Goal: Information Seeking & Learning: Compare options

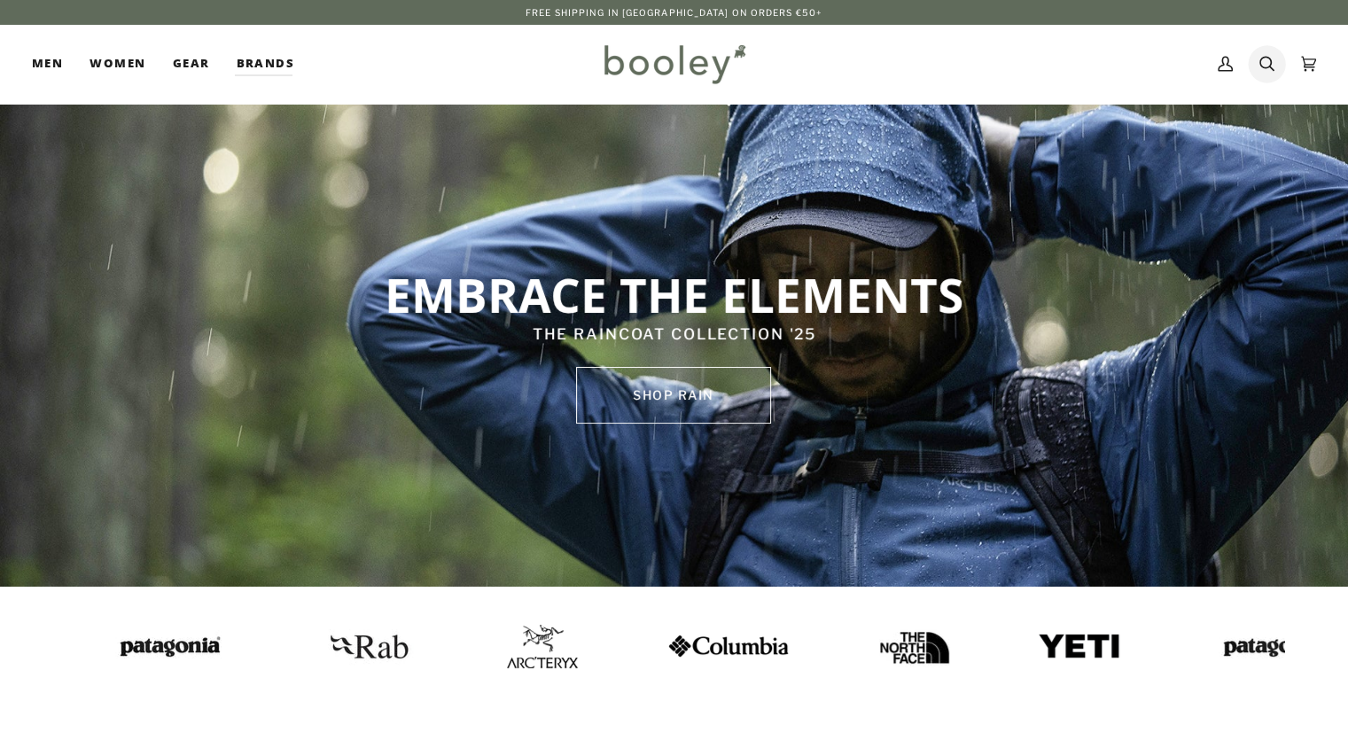
click at [1273, 65] on icon at bounding box center [1267, 64] width 15 height 27
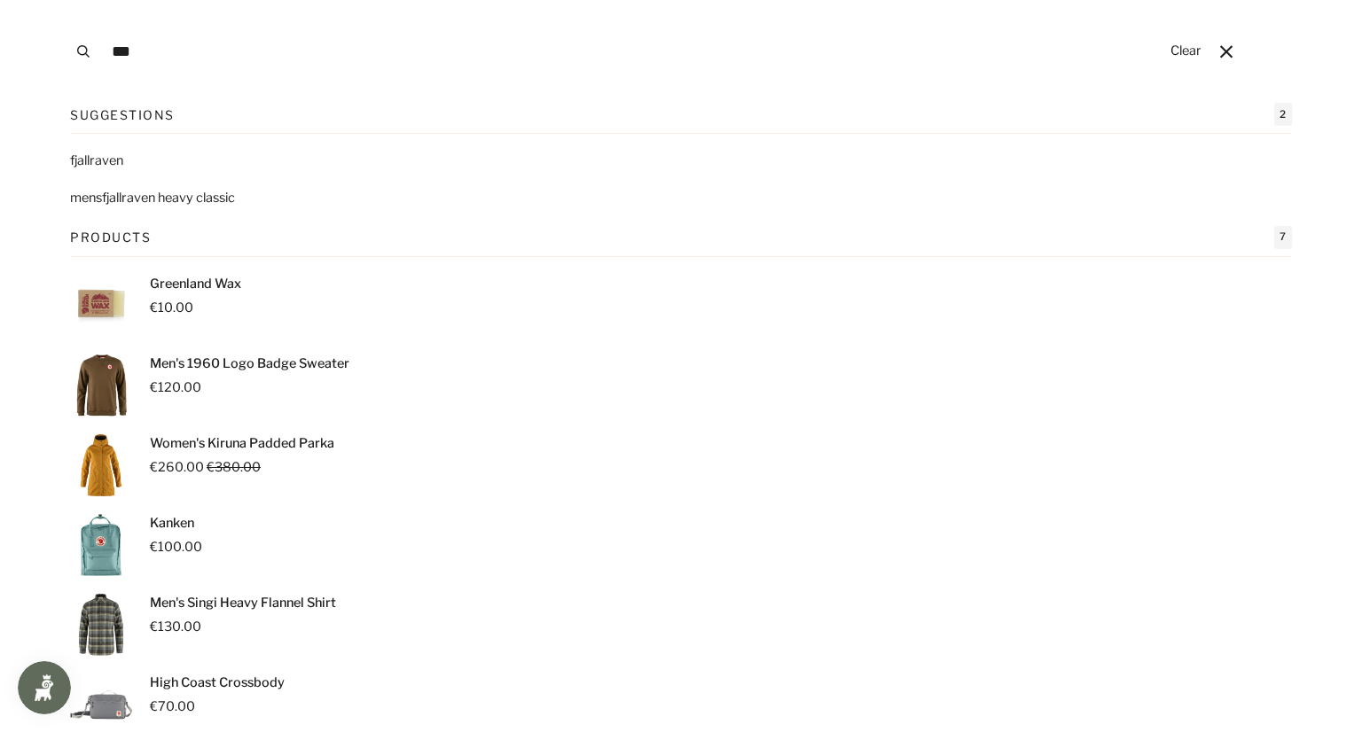
type input "***"
click at [188, 201] on span "llraven heavy classic" at bounding box center [175, 198] width 119 height 16
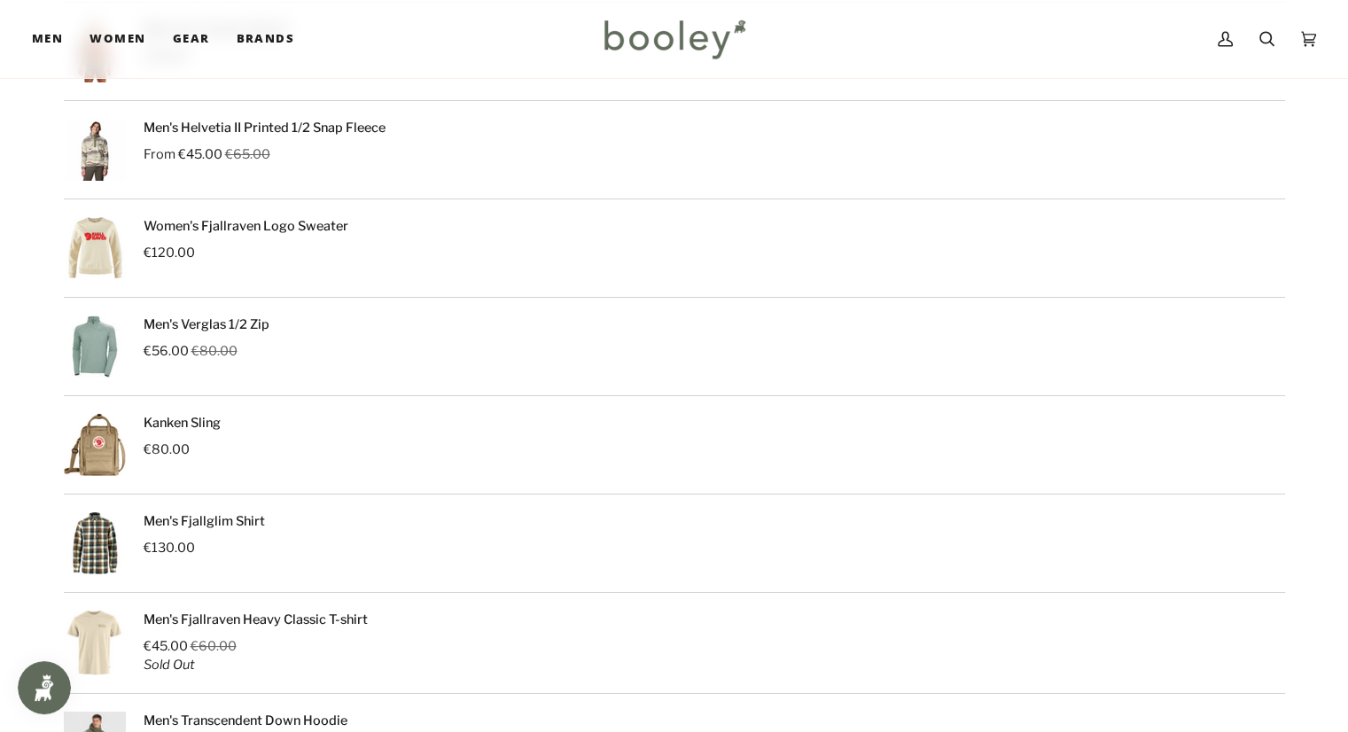
scroll to position [89, 0]
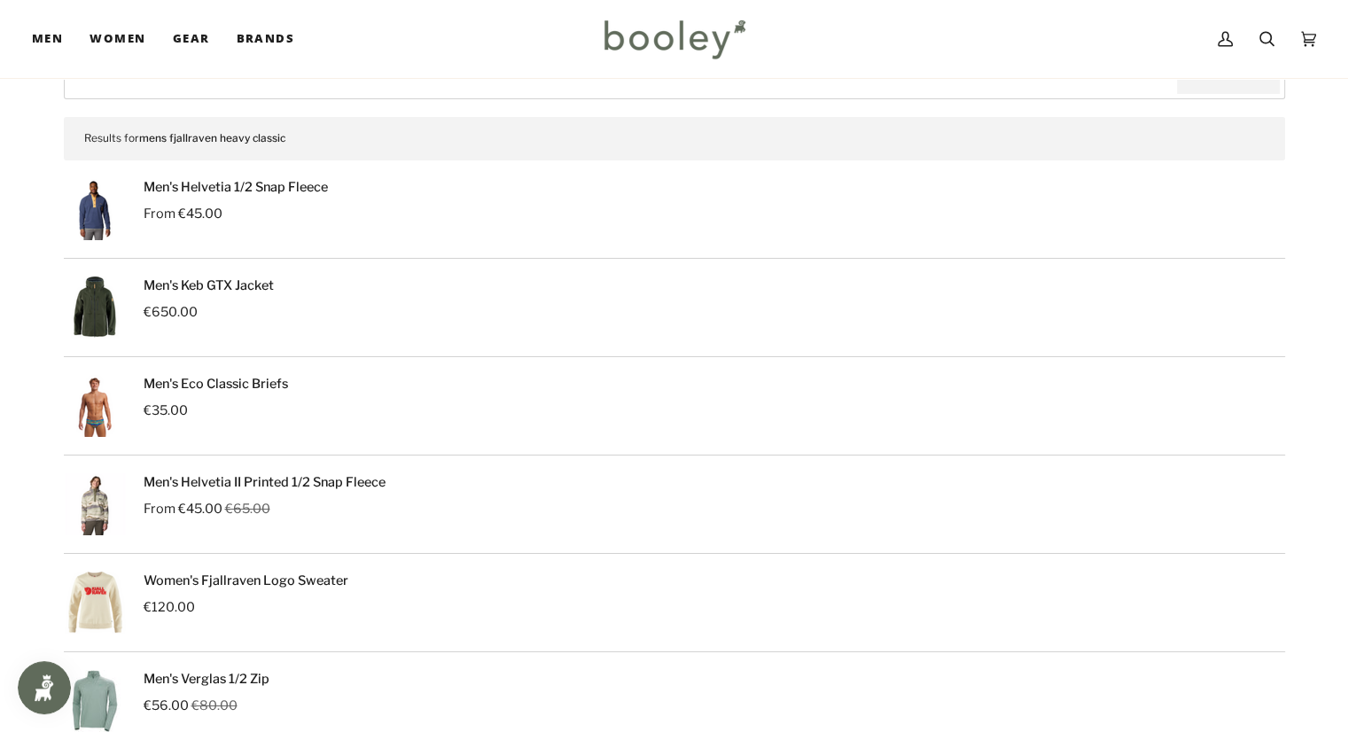
click at [221, 281] on link "Men's Keb GTX Jacket" at bounding box center [209, 285] width 130 height 16
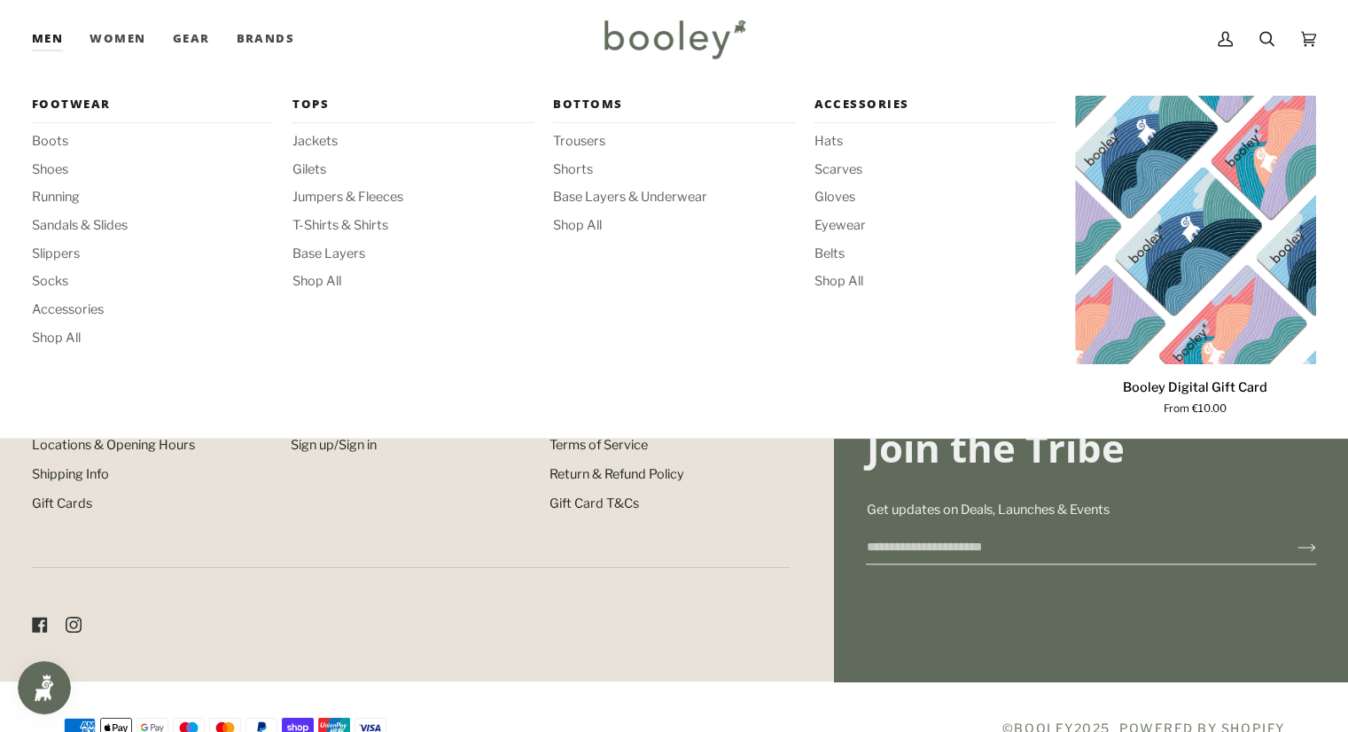
scroll to position [975, 0]
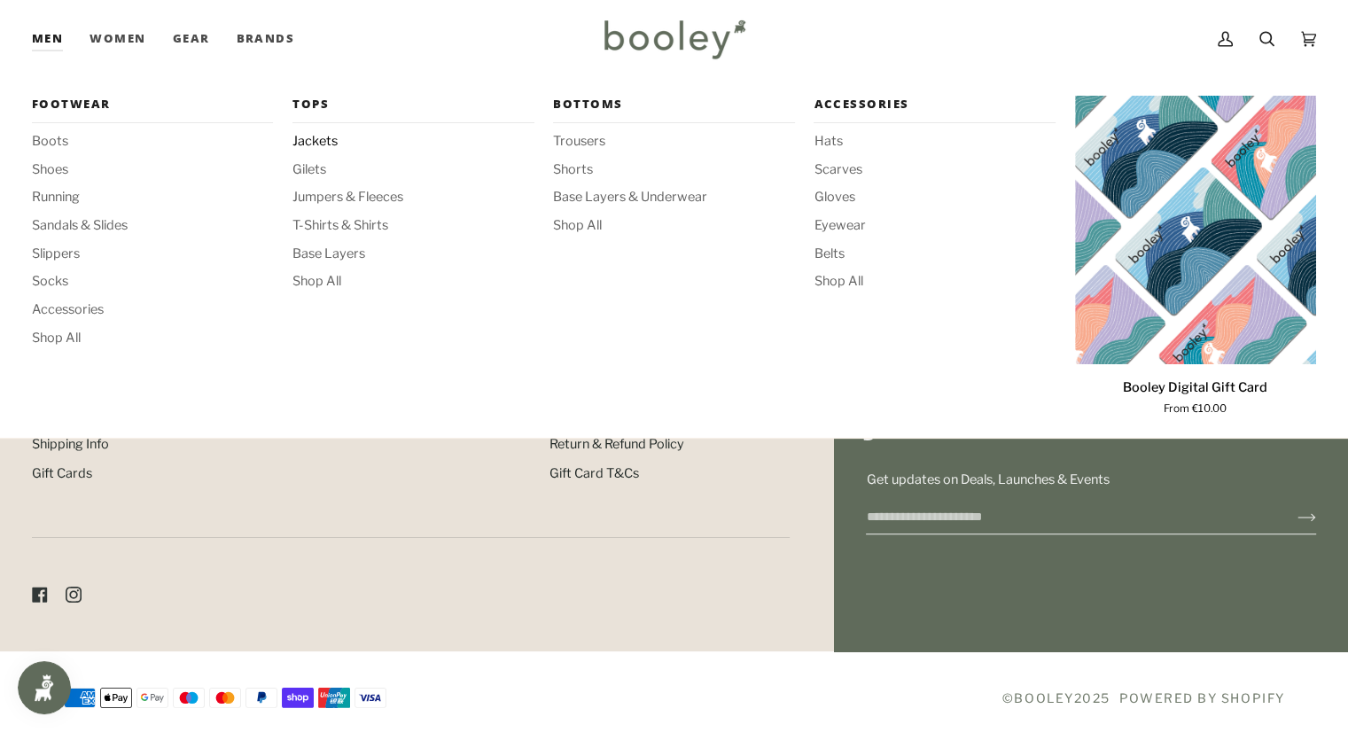
click at [325, 144] on span "Jackets" at bounding box center [413, 142] width 241 height 20
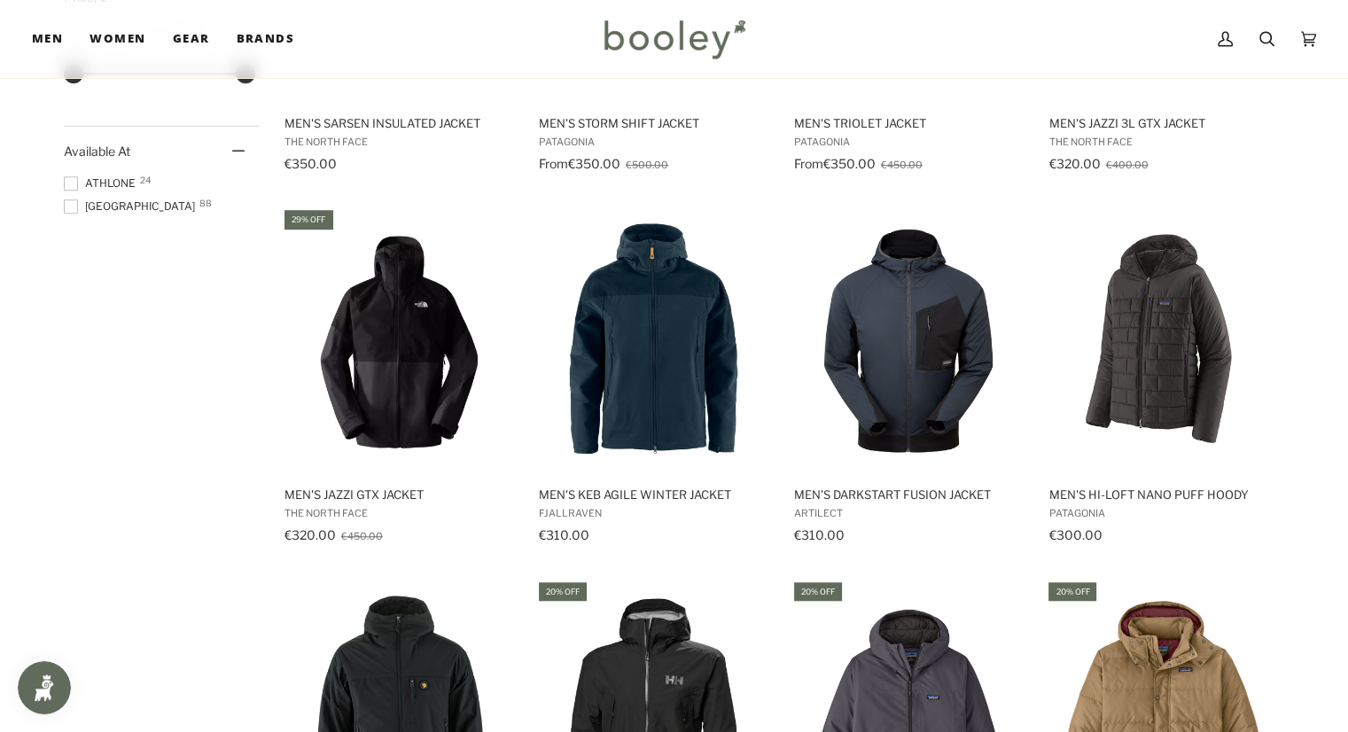
scroll to position [1596, 0]
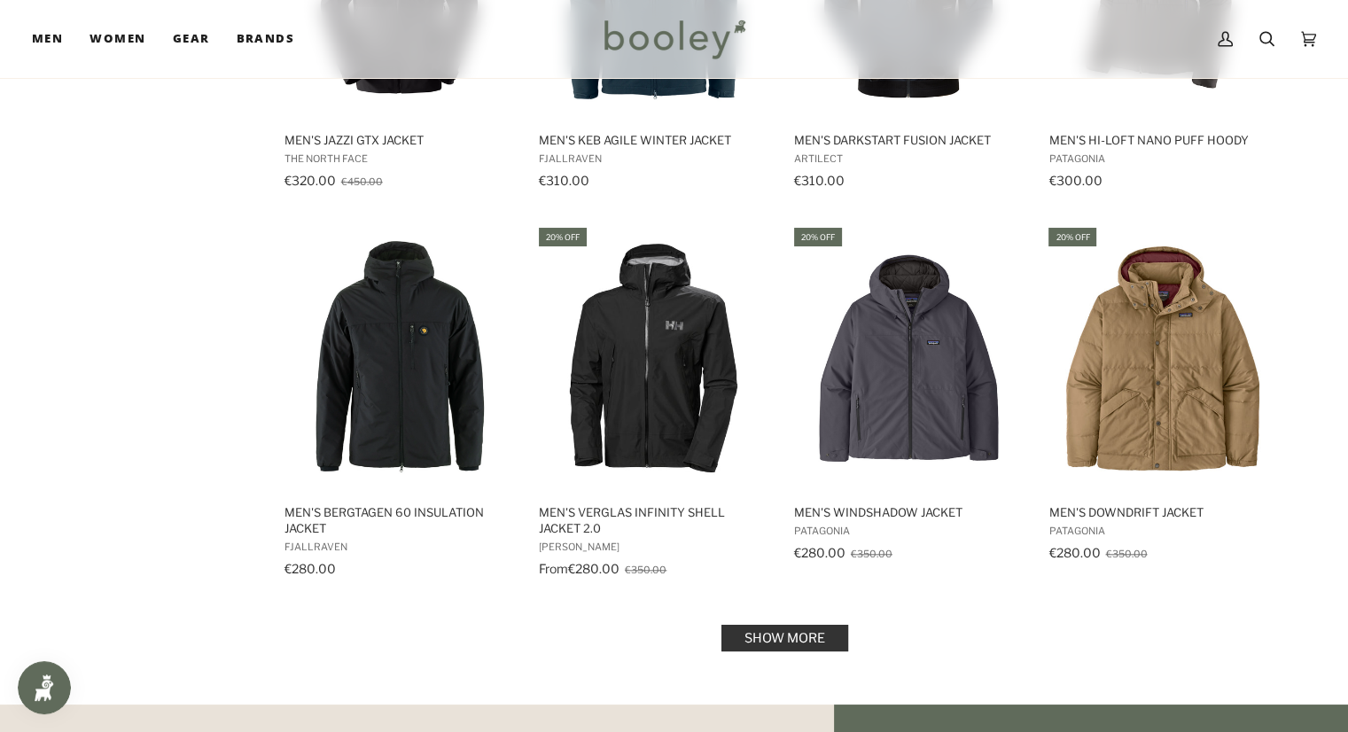
click at [825, 629] on link "Show more" at bounding box center [785, 638] width 127 height 27
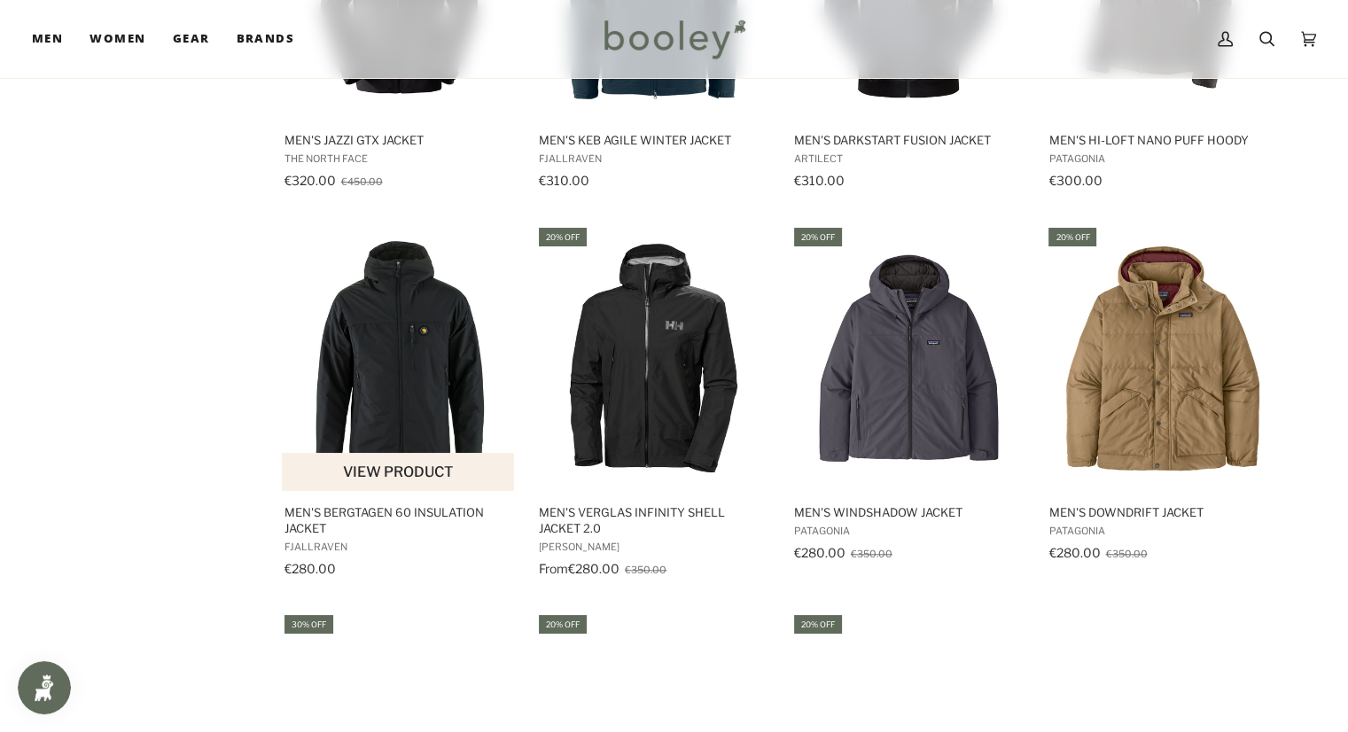
click at [401, 313] on img "Men's Bergtagen 60 Insulation Jacket" at bounding box center [399, 358] width 235 height 235
click at [402, 313] on img "Men's Bergtagen 60 Insulation Jacket" at bounding box center [399, 358] width 235 height 235
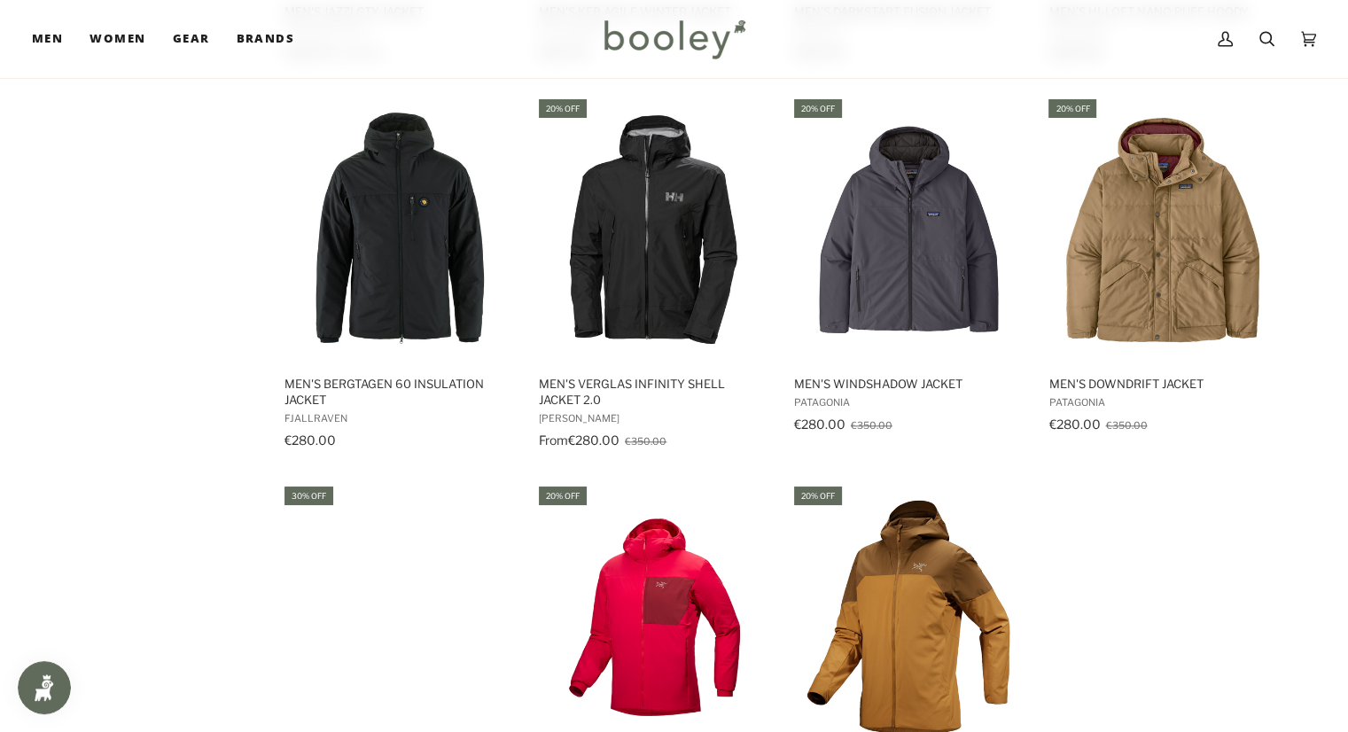
scroll to position [1684, 0]
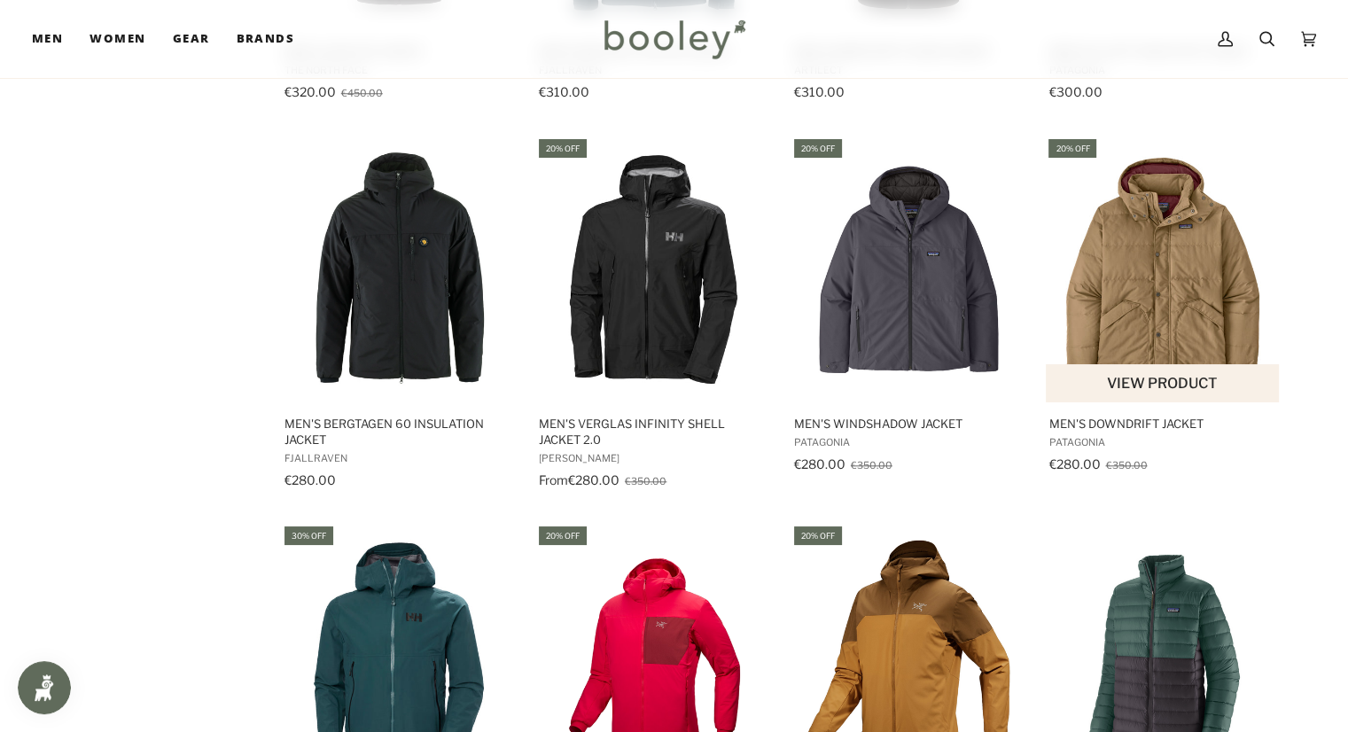
click at [1153, 285] on img "Men's Downdrift Jacket" at bounding box center [1163, 269] width 235 height 235
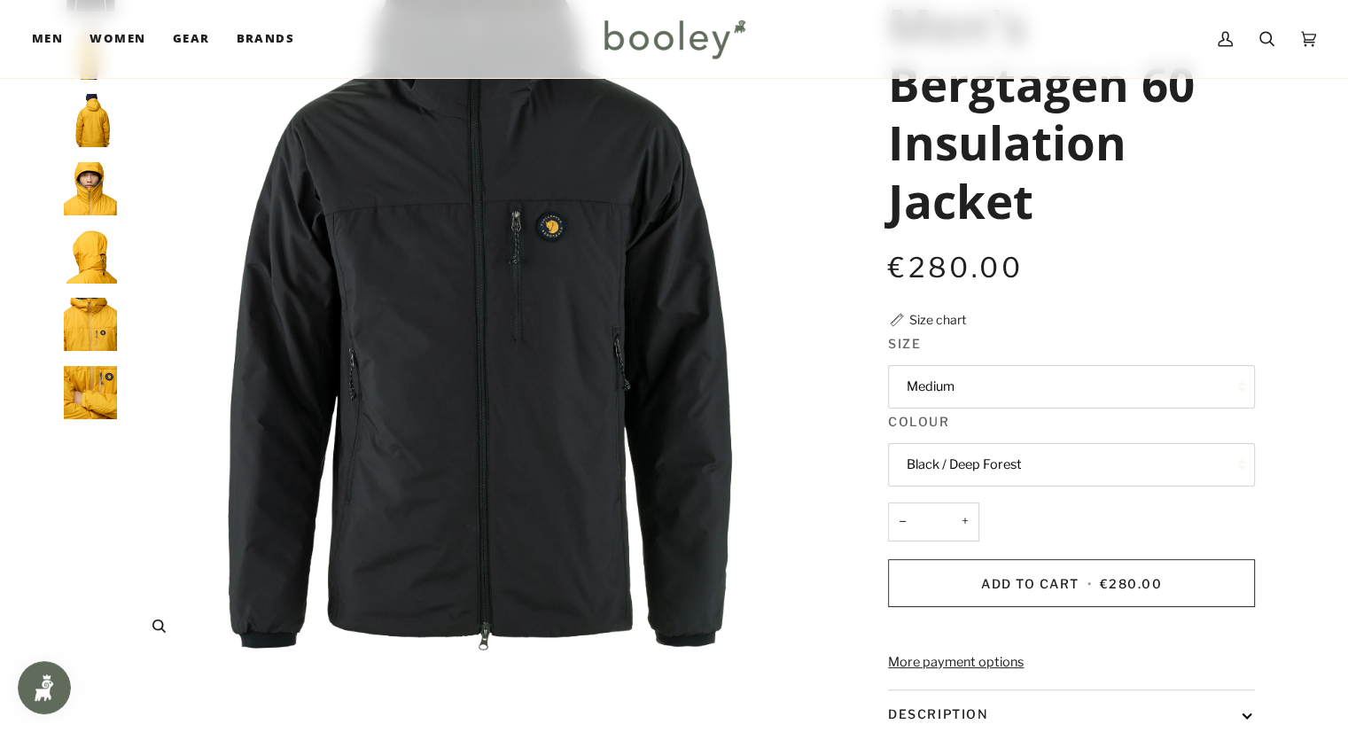
scroll to position [89, 0]
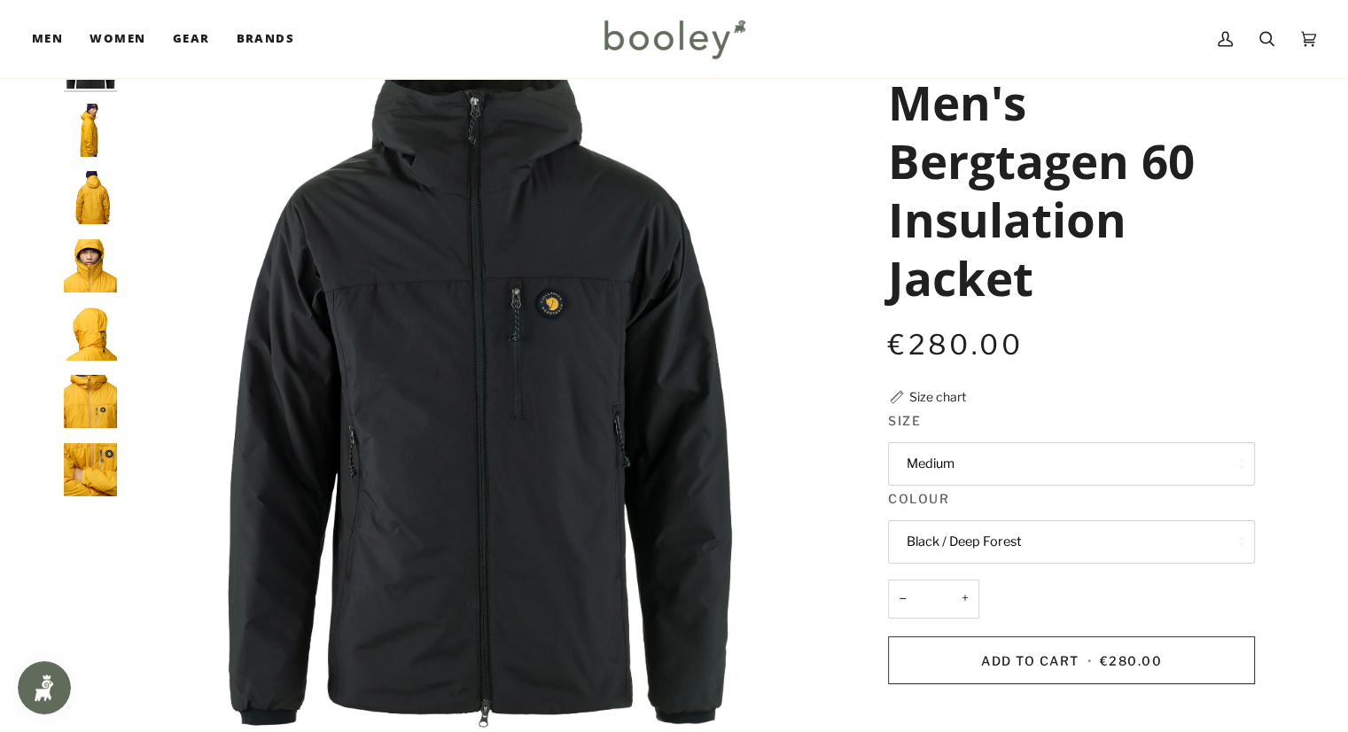
click at [106, 209] on img "Fjallraven Men's Bergtagen 60 Insulation Jacket - Booley Galway" at bounding box center [90, 197] width 53 height 53
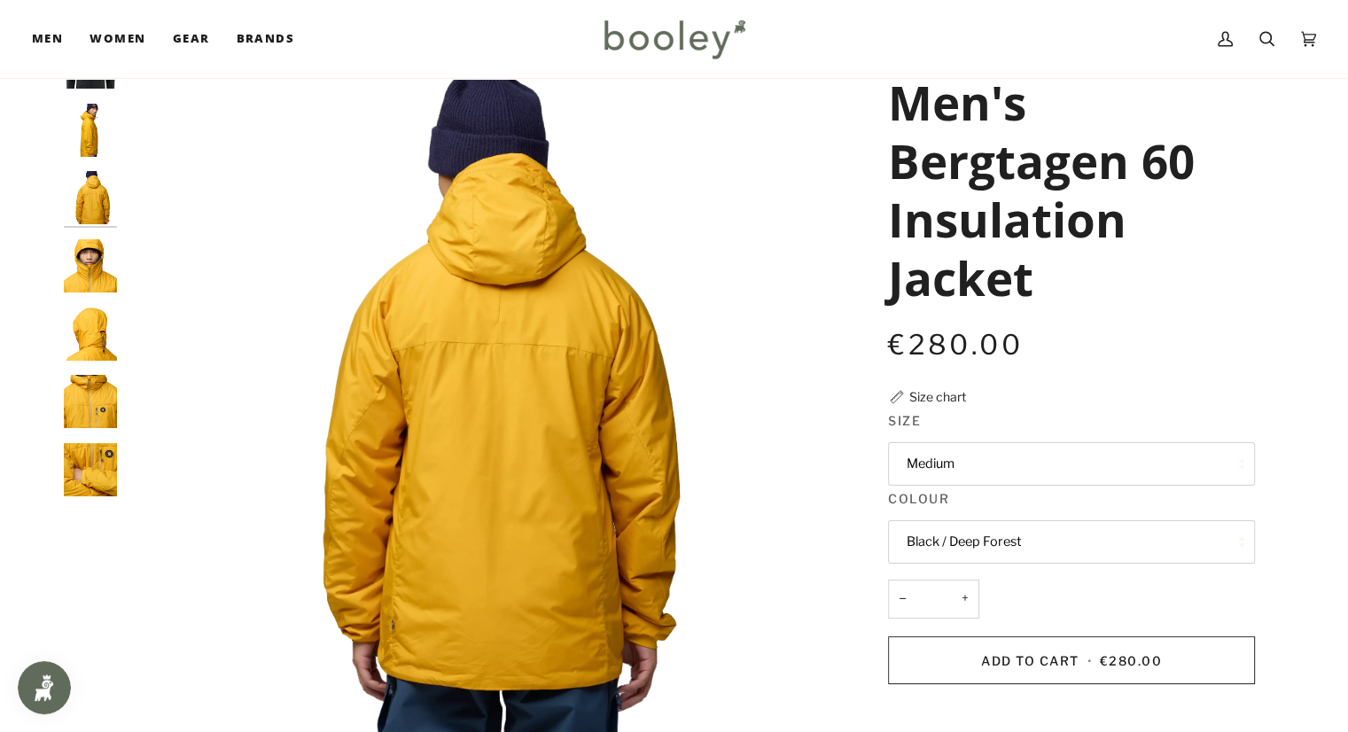
click at [102, 136] on img "Fjallraven Men's Bergtagen 60 Insulation Jacket - Booley Galway" at bounding box center [90, 130] width 53 height 53
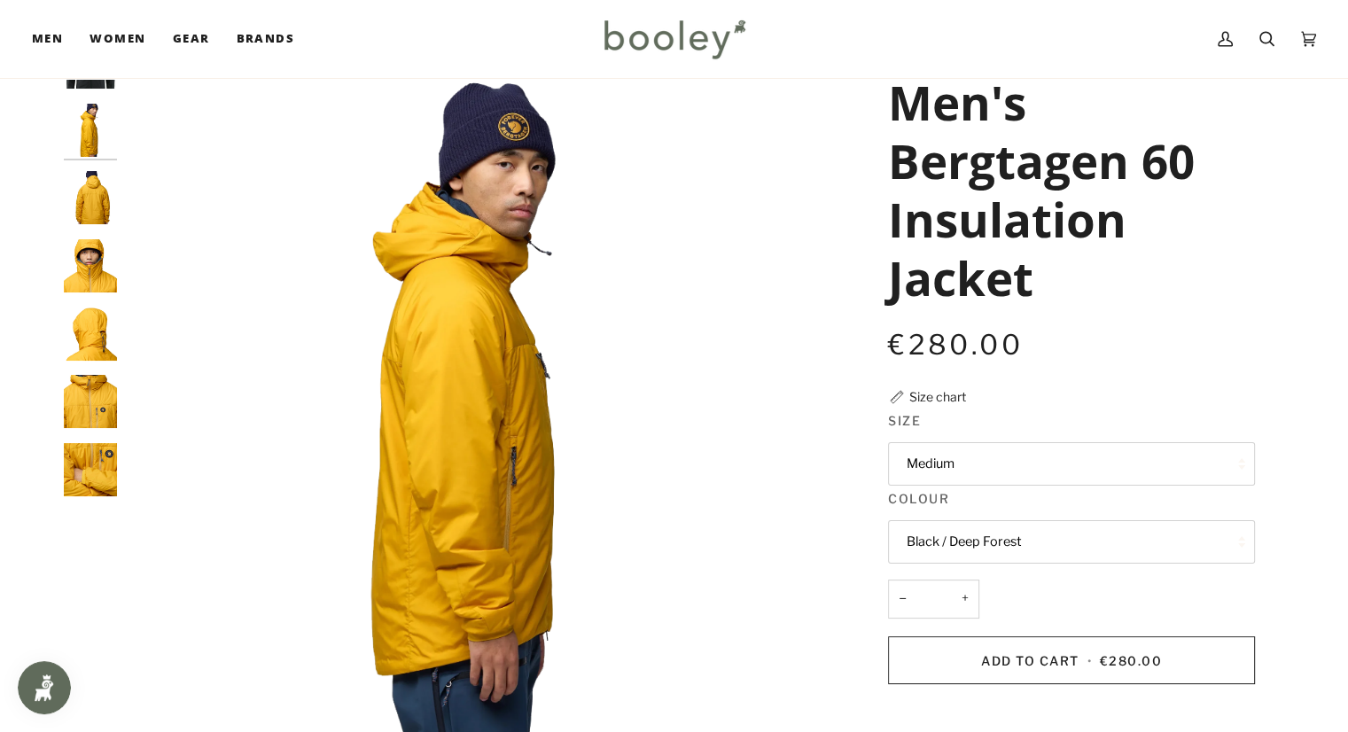
click at [98, 377] on img "Fjallraven Men's Bergtagen 60 Insulation Jacket - Booley Galway" at bounding box center [90, 401] width 53 height 53
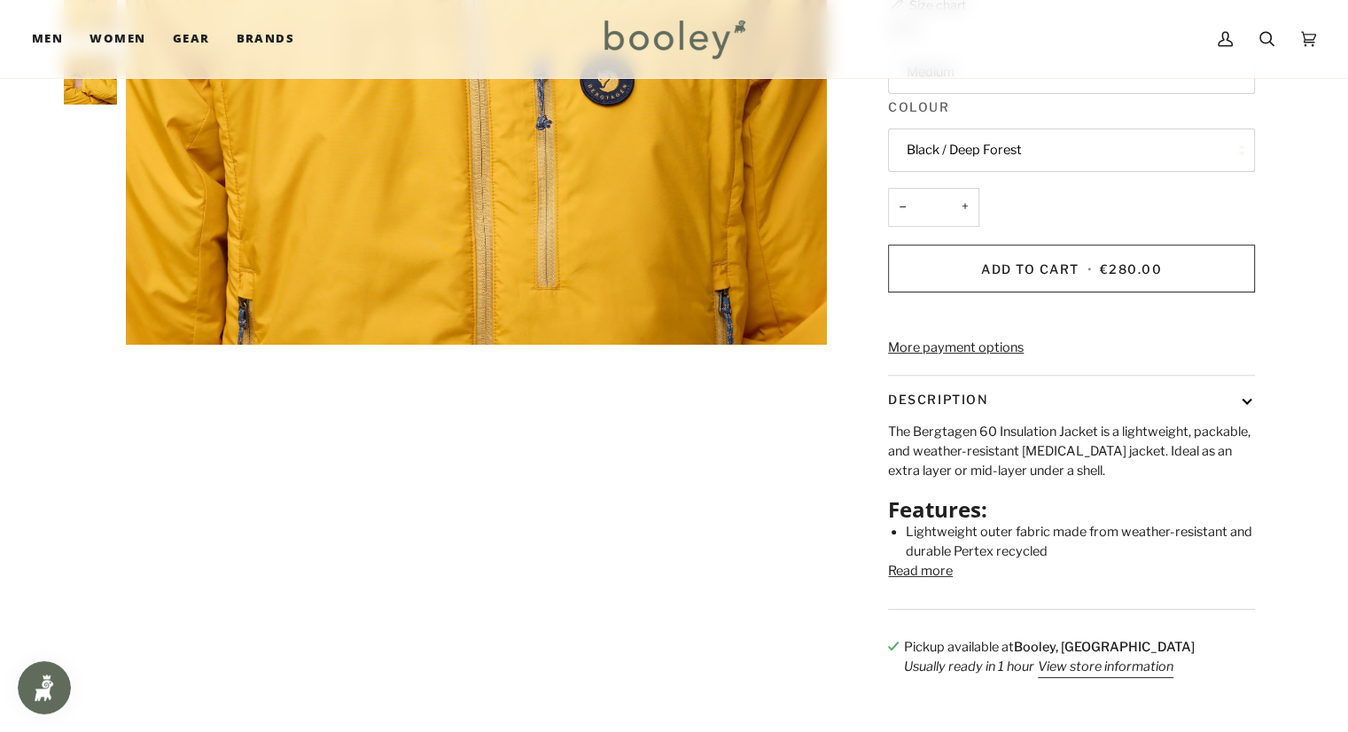
scroll to position [798, 0]
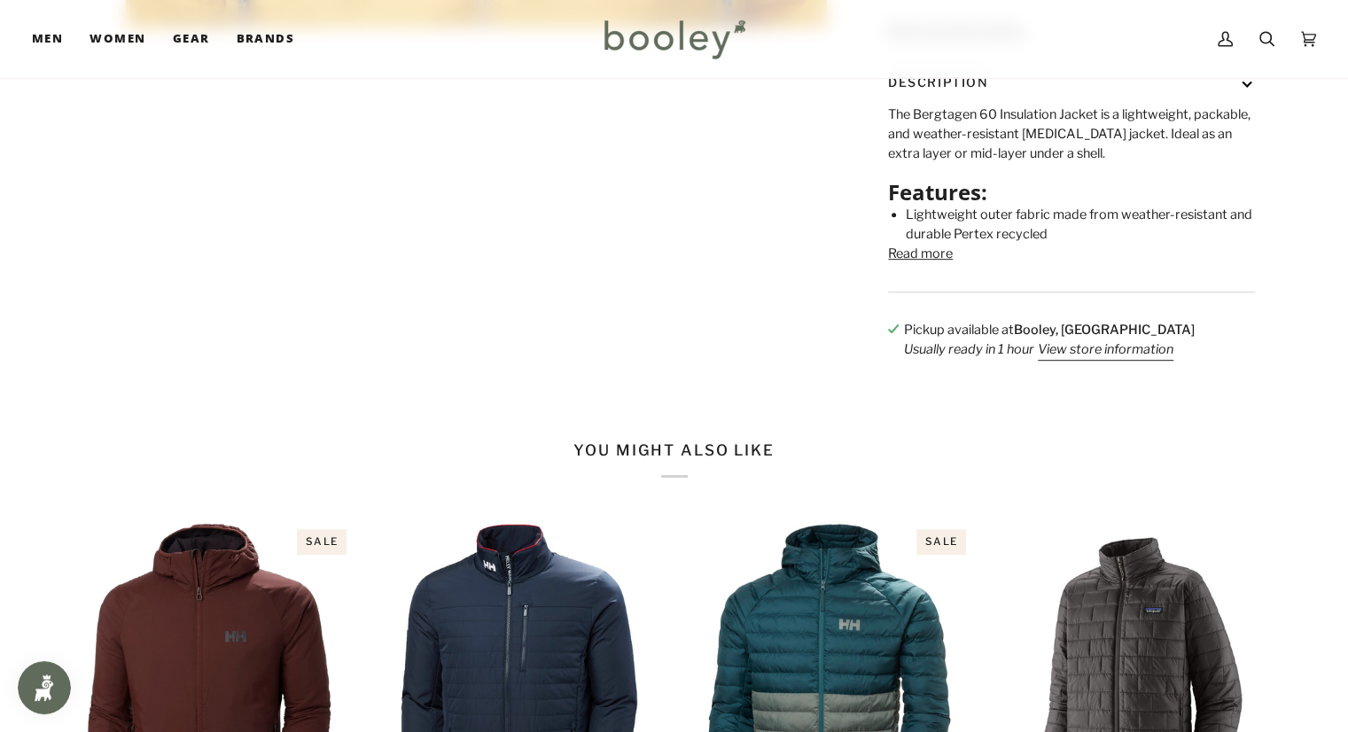
click at [940, 292] on div "The Bergtagen 60 Insulation Jacket is a lightweight, packable, and weather-resi…" at bounding box center [1071, 198] width 367 height 186
click at [935, 288] on div "The Bergtagen 60 Insulation Jacket is a lightweight, packable, and weather-resi…" at bounding box center [1071, 198] width 367 height 186
click at [933, 264] on button "Read more" at bounding box center [920, 255] width 65 height 20
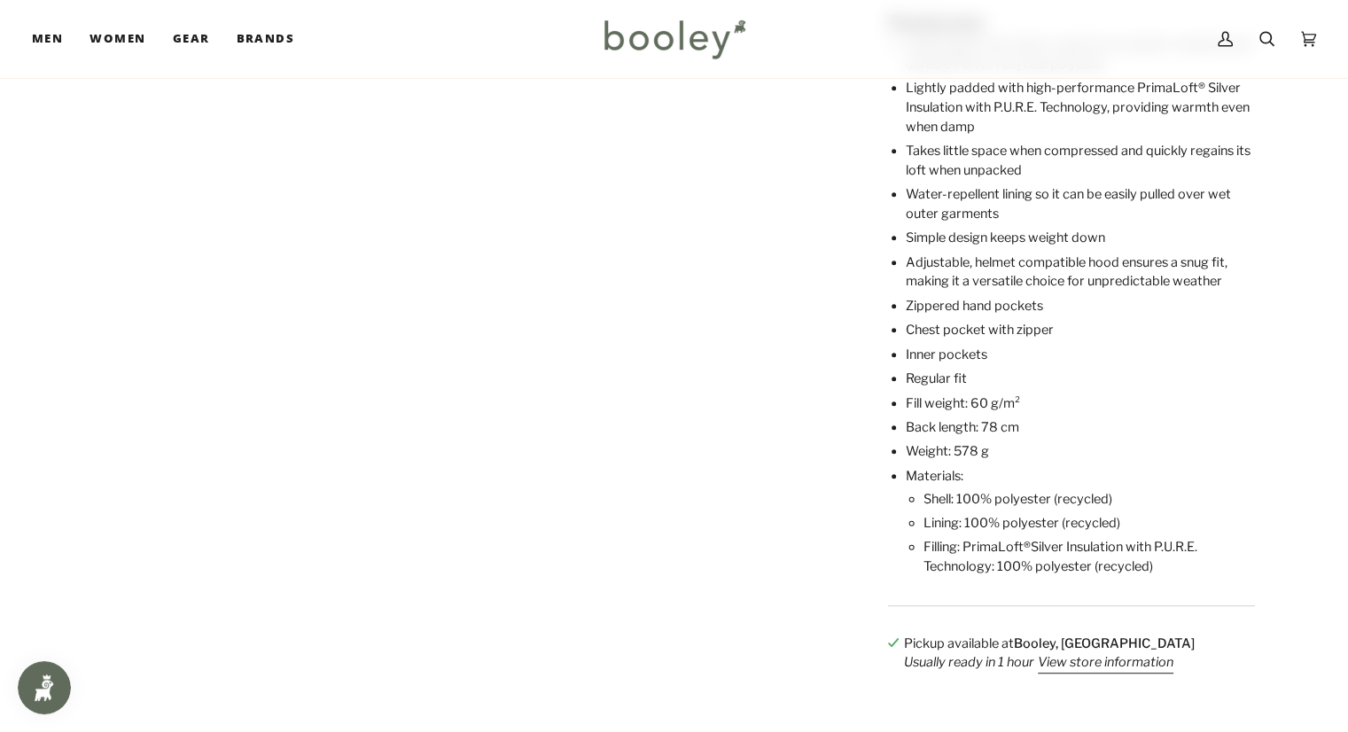
scroll to position [975, 0]
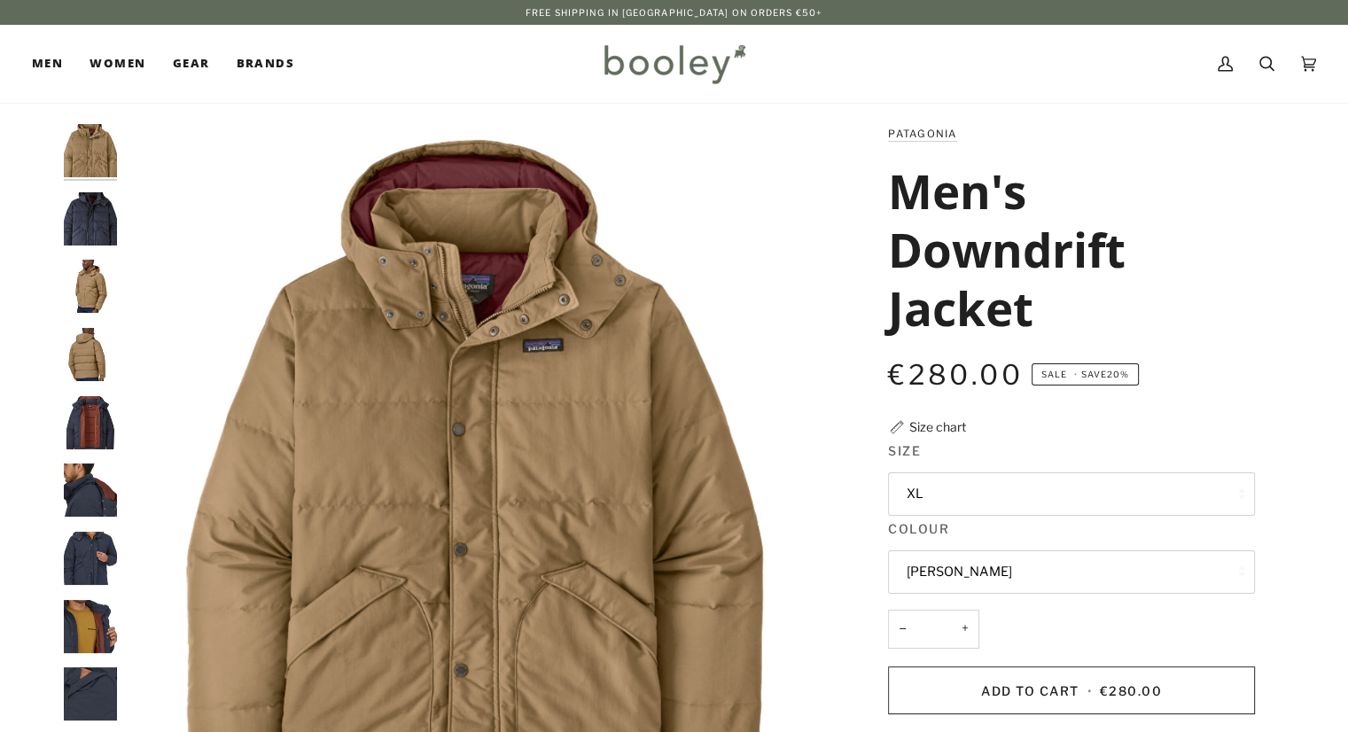
click at [84, 297] on img "Patagonia Men's Downdrift Jacket Grayling Brown - Booley Galway" at bounding box center [90, 286] width 53 height 53
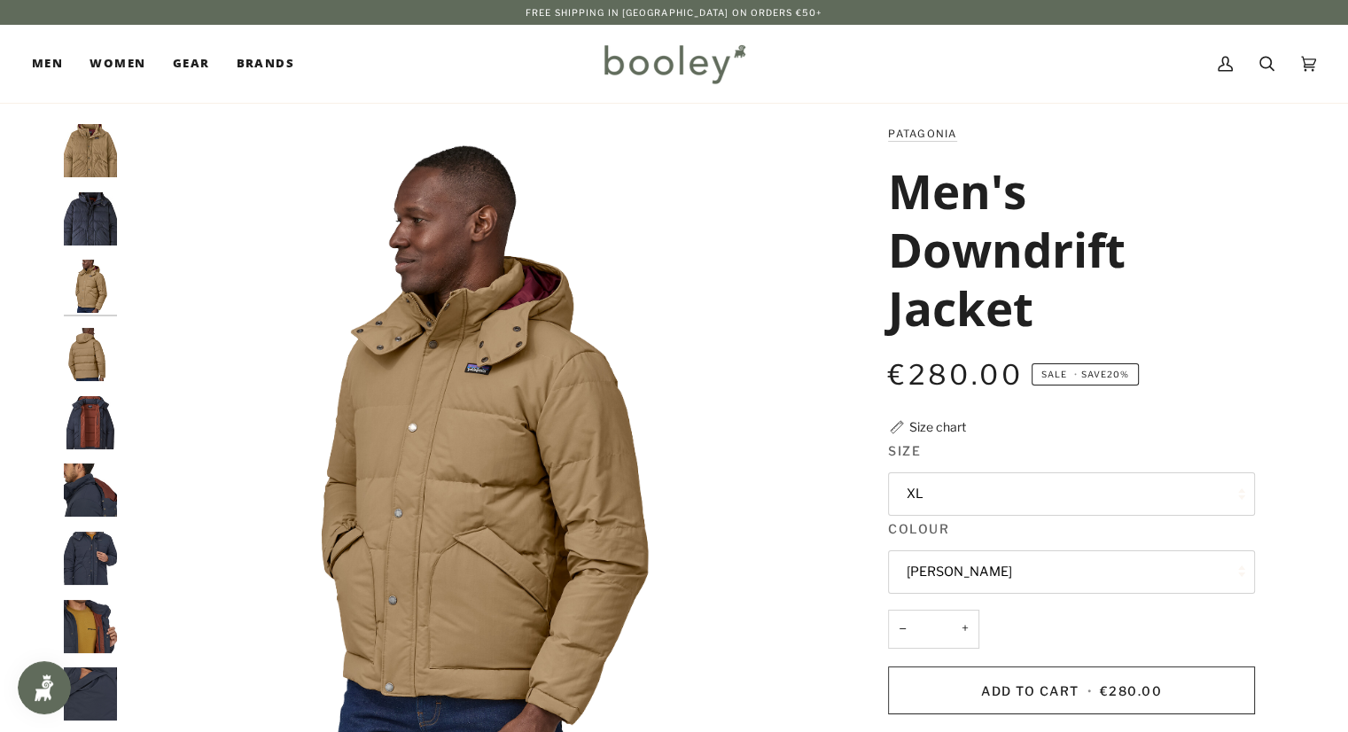
click at [99, 205] on img "Patagonia Men's Downdrift Jacket Smolder Blue / Burnished Red - Booley Galway" at bounding box center [90, 218] width 53 height 53
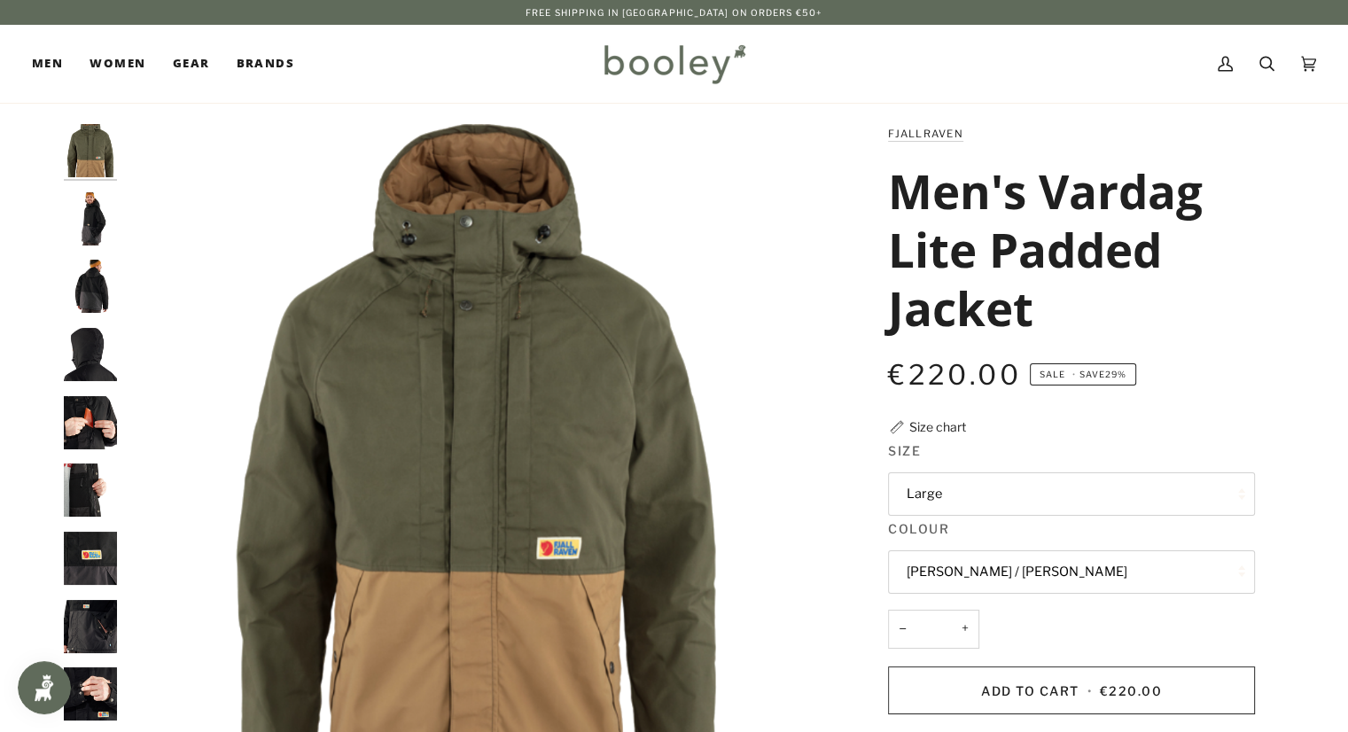
click at [100, 225] on img "Fjallraven Men's Vardag Lite Padded Jacket - Booley Galway" at bounding box center [90, 218] width 53 height 53
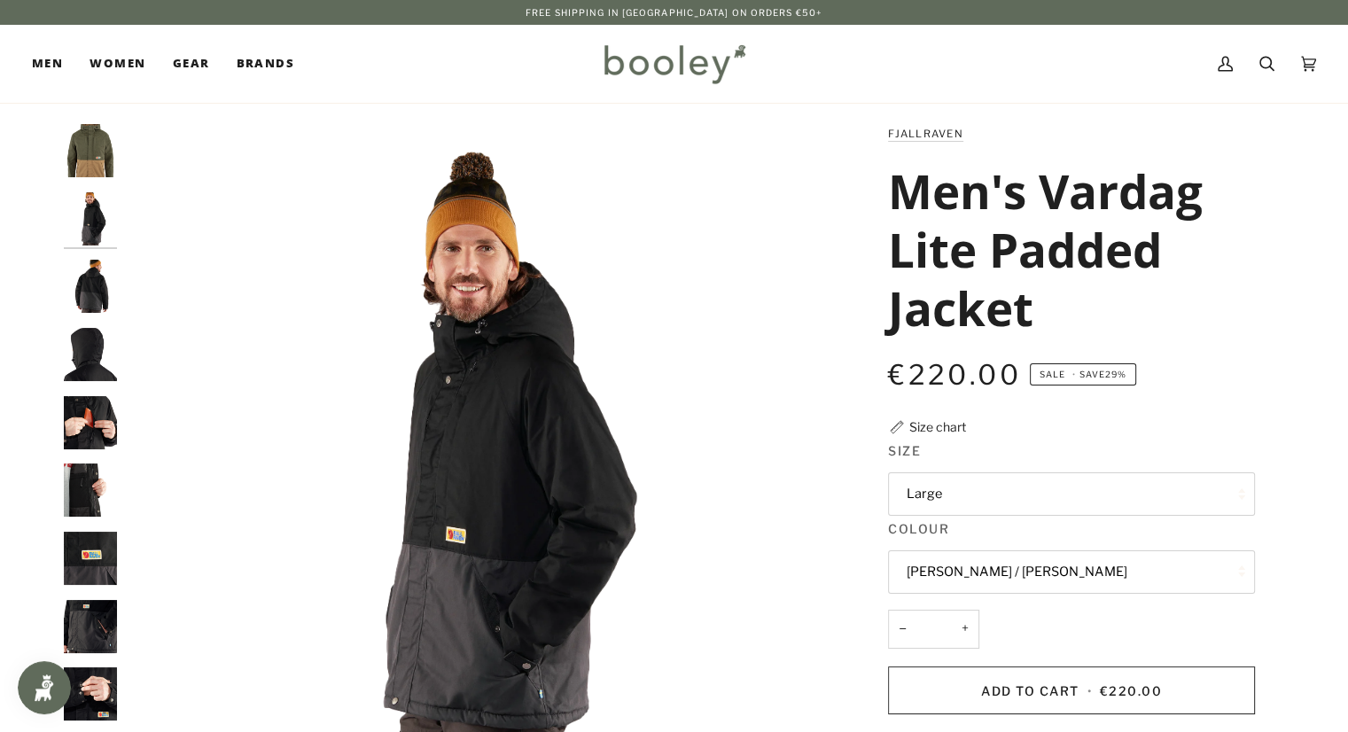
click at [94, 340] on img "Fjallraven Men's Vardag Lite Padded Jacket - Booley Galway" at bounding box center [90, 354] width 53 height 53
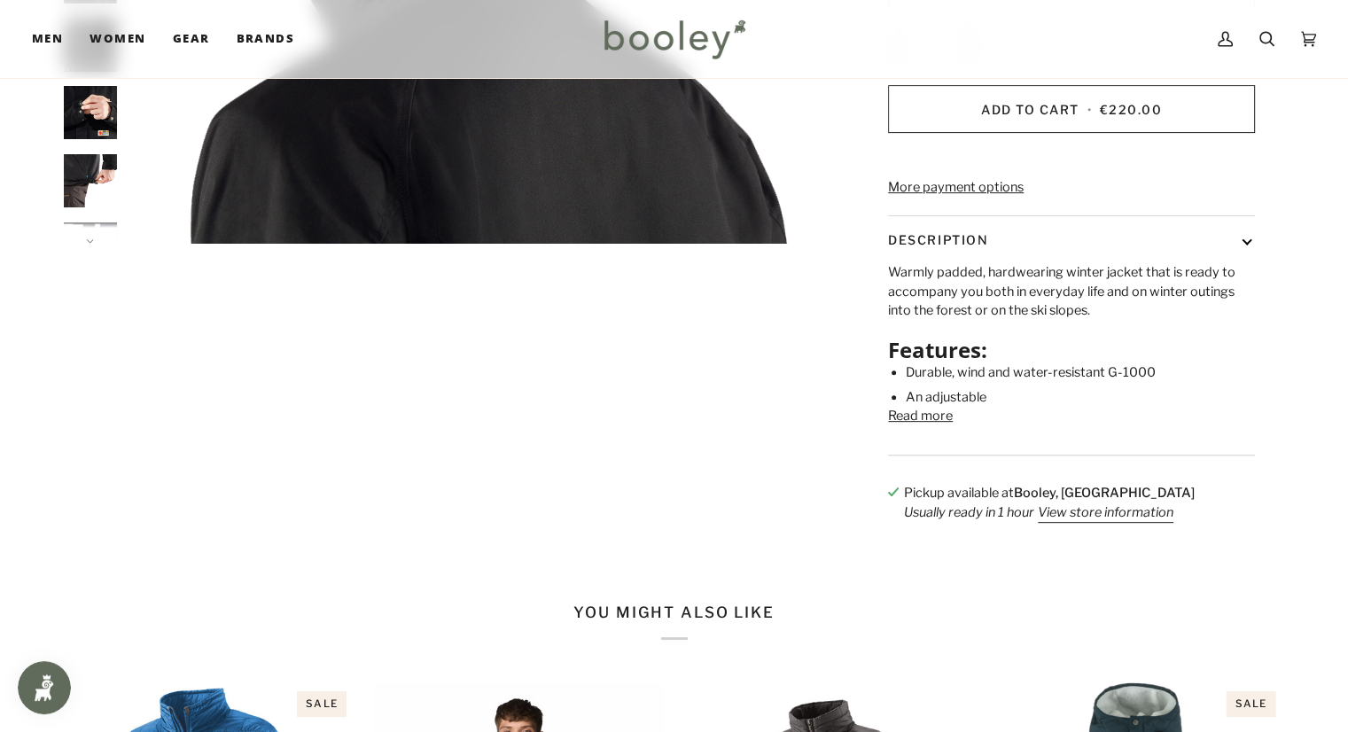
scroll to position [709, 0]
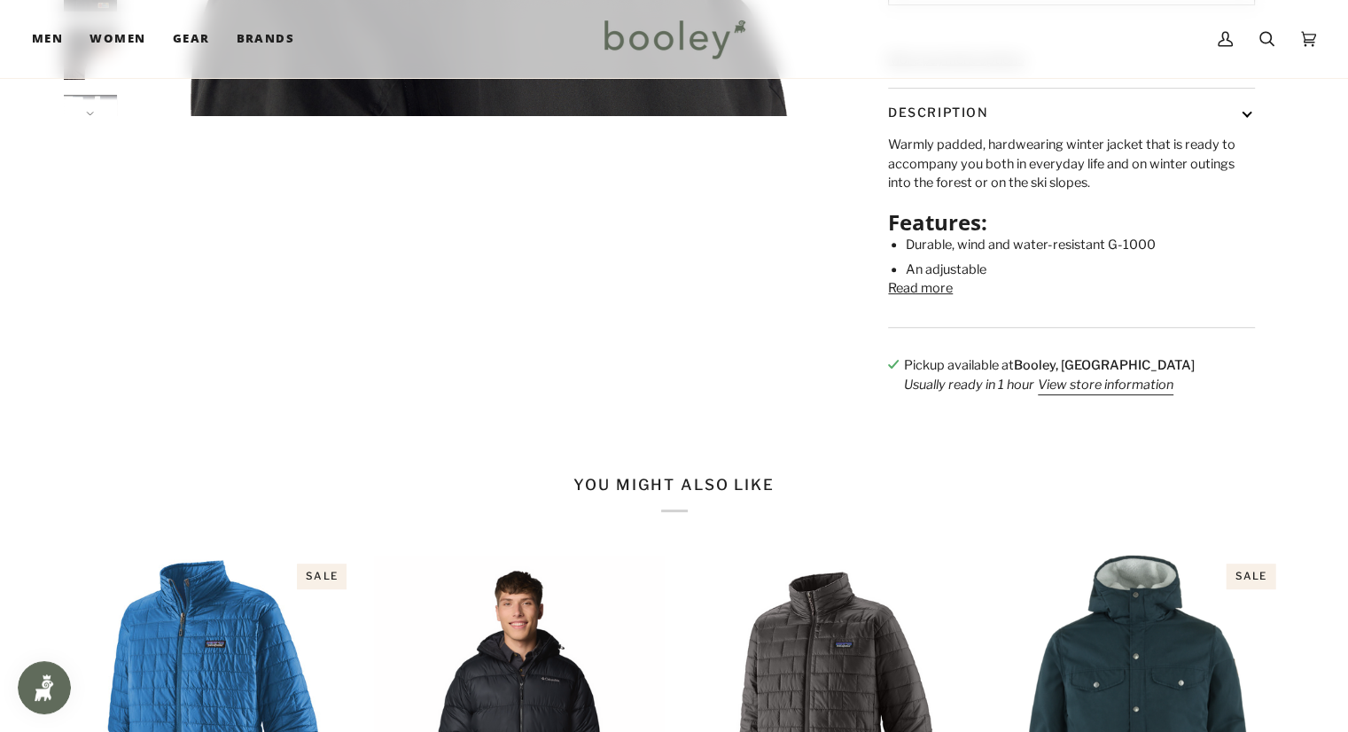
click at [940, 299] on button "Read more" at bounding box center [920, 289] width 65 height 20
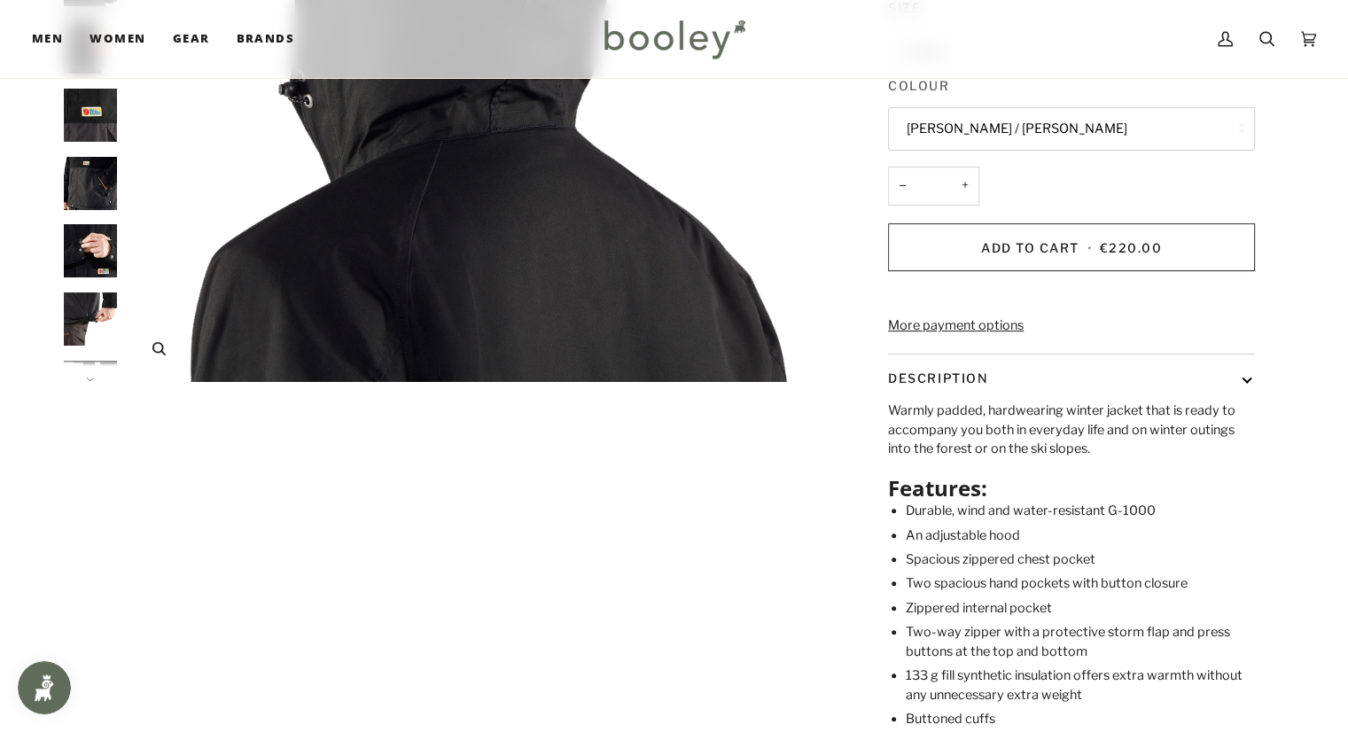
scroll to position [0, 0]
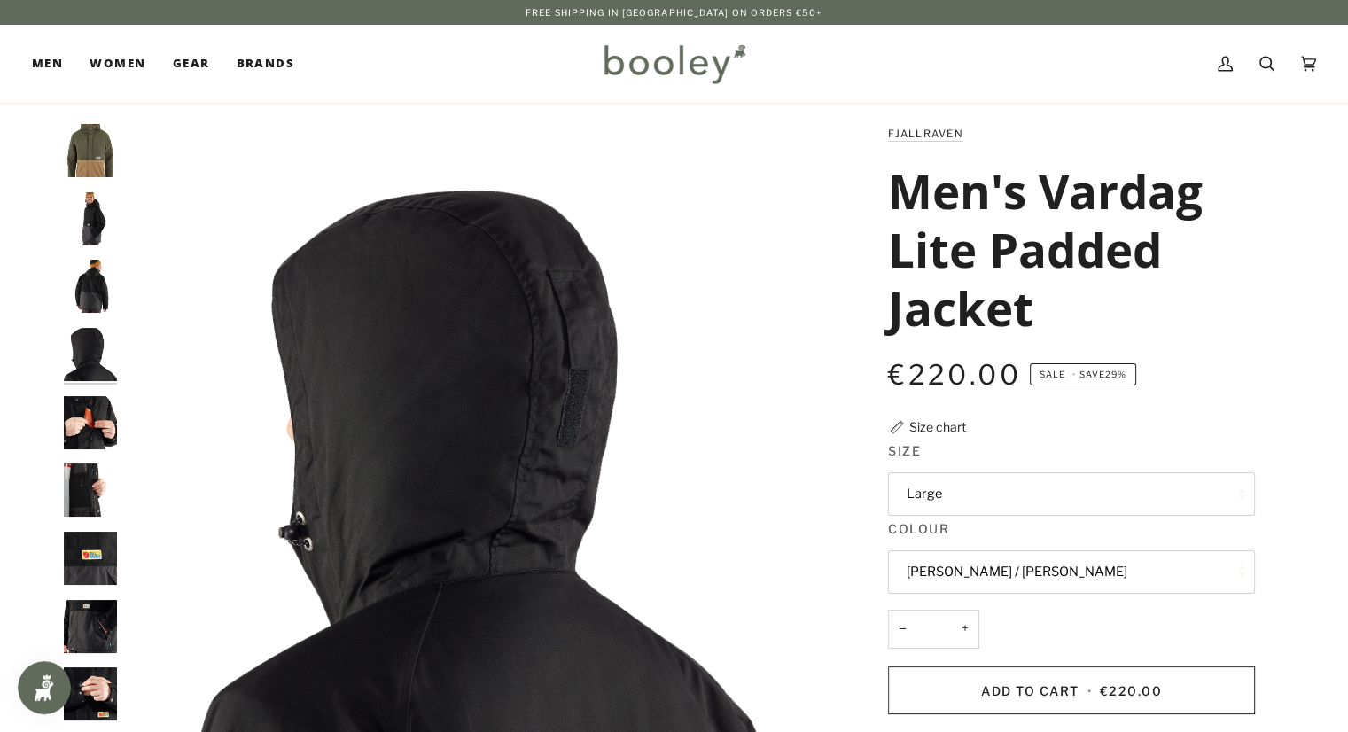
click at [99, 158] on img "Fjallraven Men's Vardag Lite Padded Jacket Laurel Green / Buckwheat Brown - Boo…" at bounding box center [90, 150] width 53 height 53
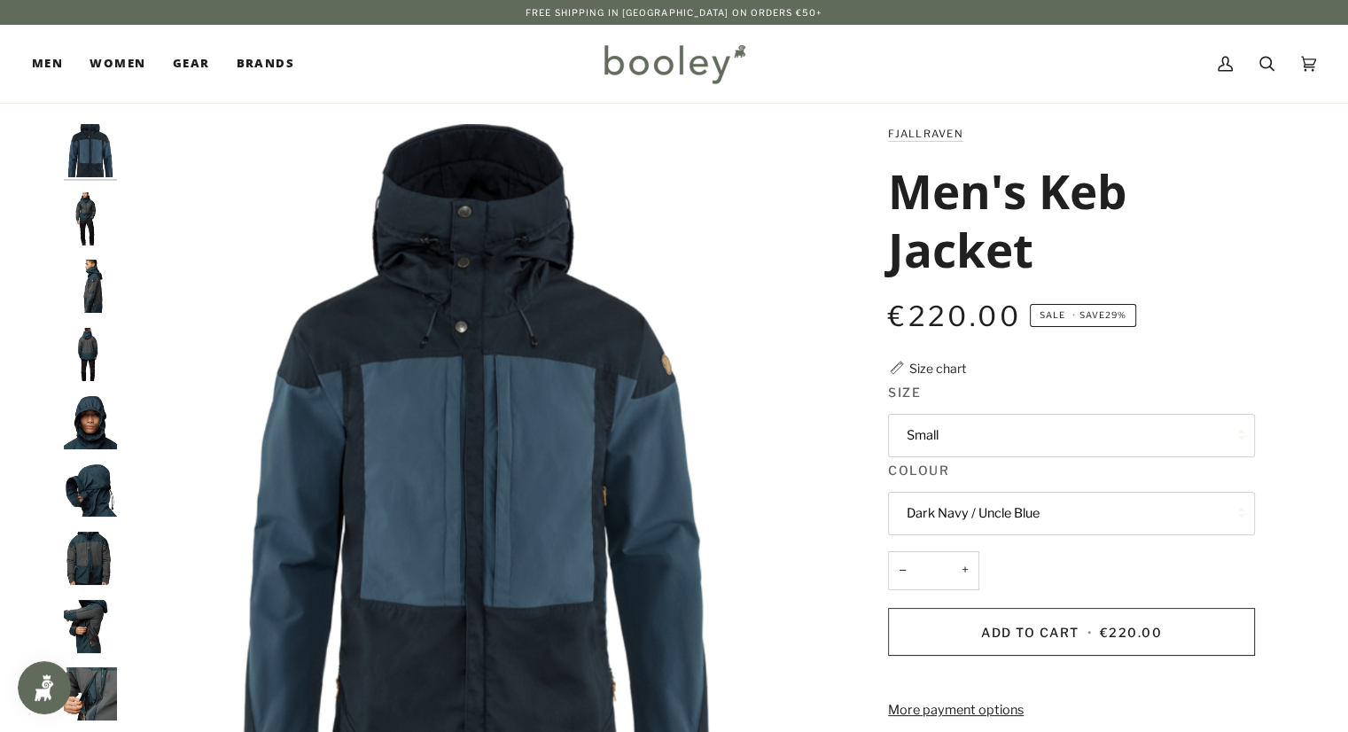
click at [98, 301] on img "Fjallraven Men's Keb Jacket - Booley Galway" at bounding box center [90, 286] width 53 height 53
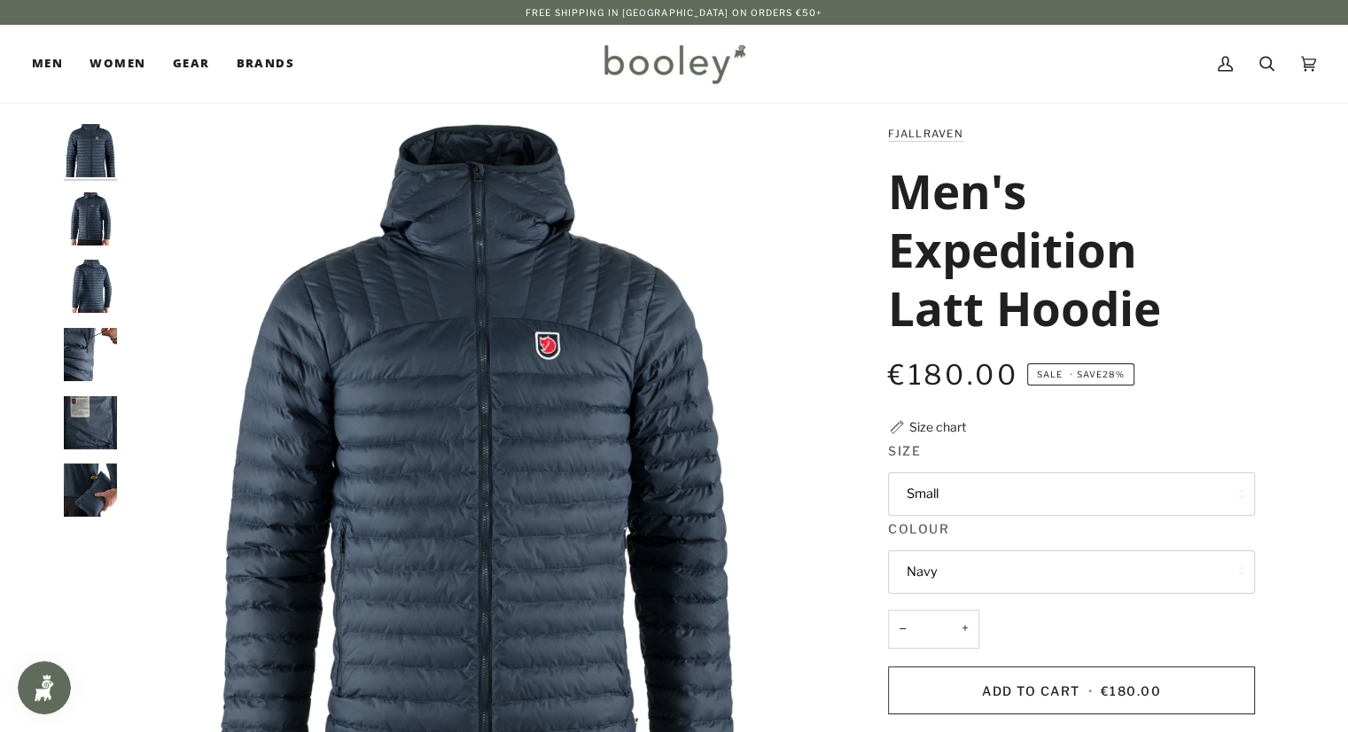
click at [103, 220] on img "Fjallraven Men's Expedition Latt Hoodie Navy - Booley Galway" at bounding box center [90, 218] width 53 height 53
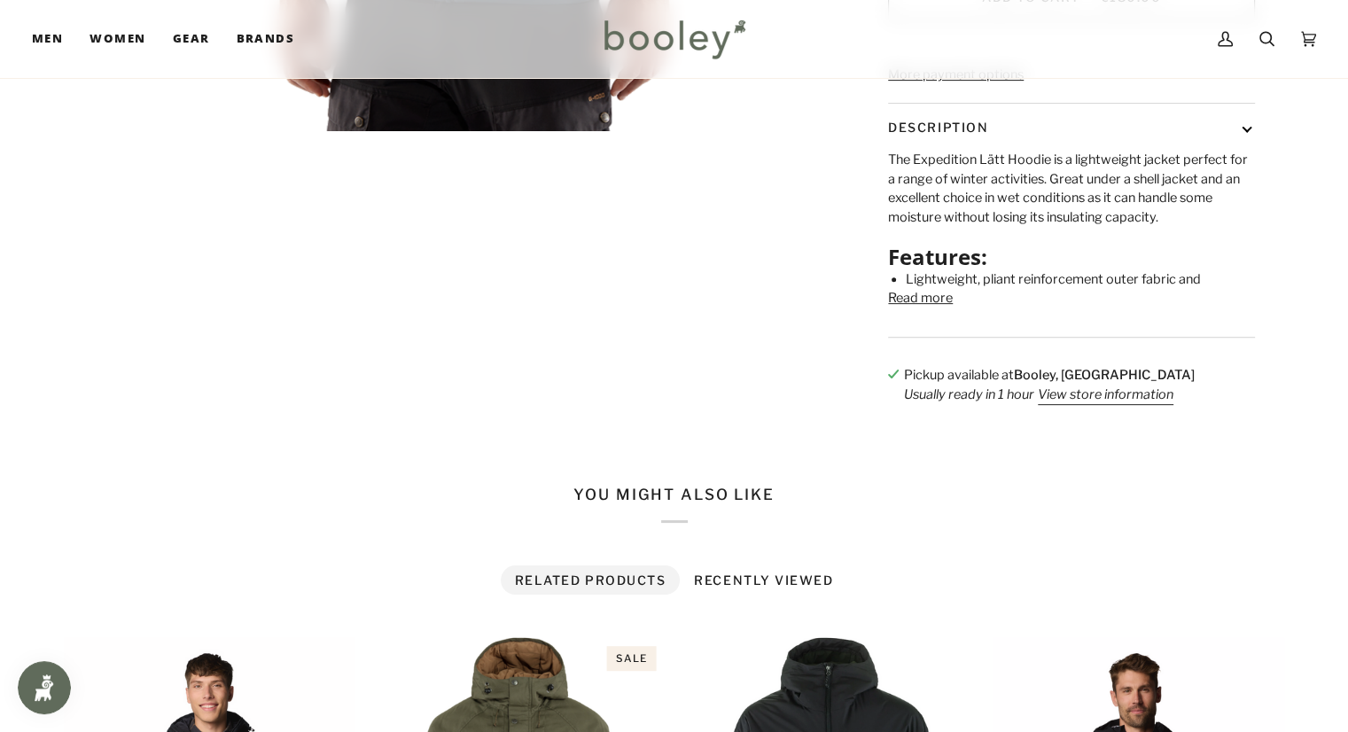
scroll to position [798, 0]
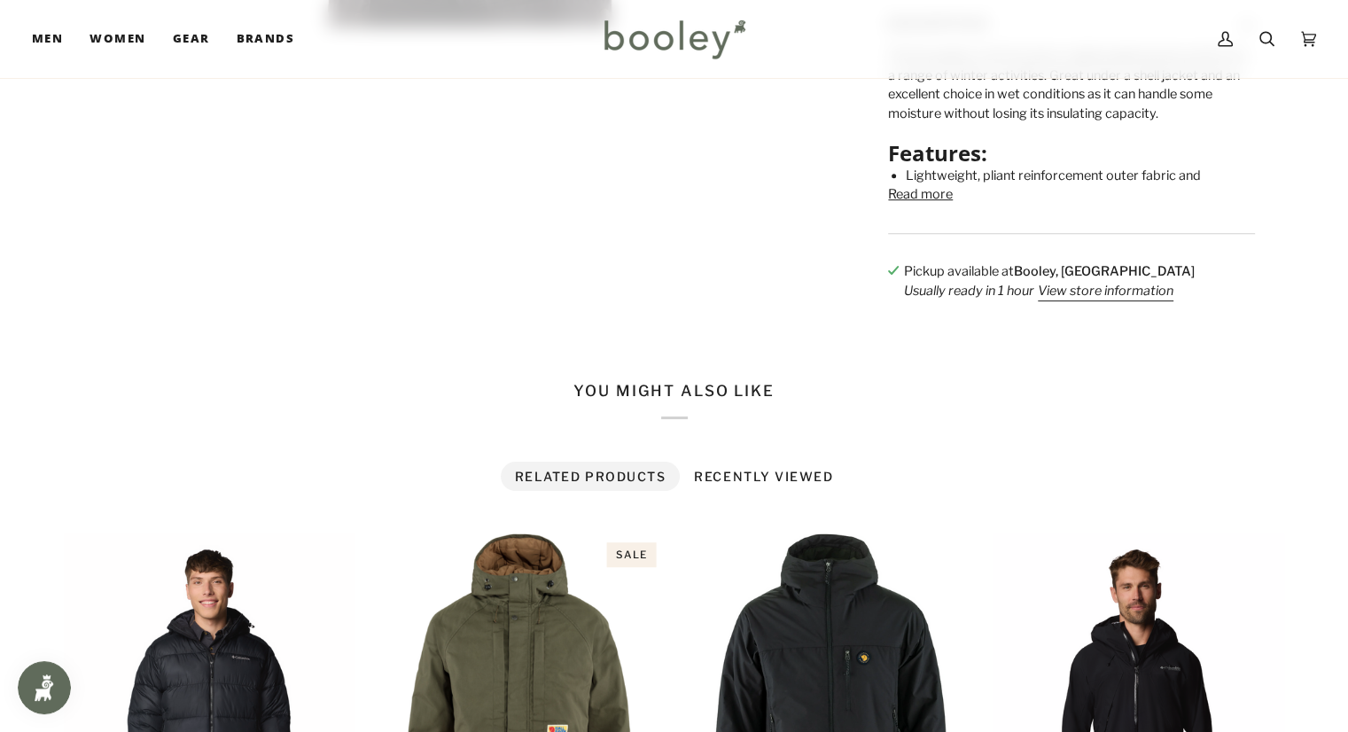
click at [941, 205] on button "Read more" at bounding box center [920, 195] width 65 height 20
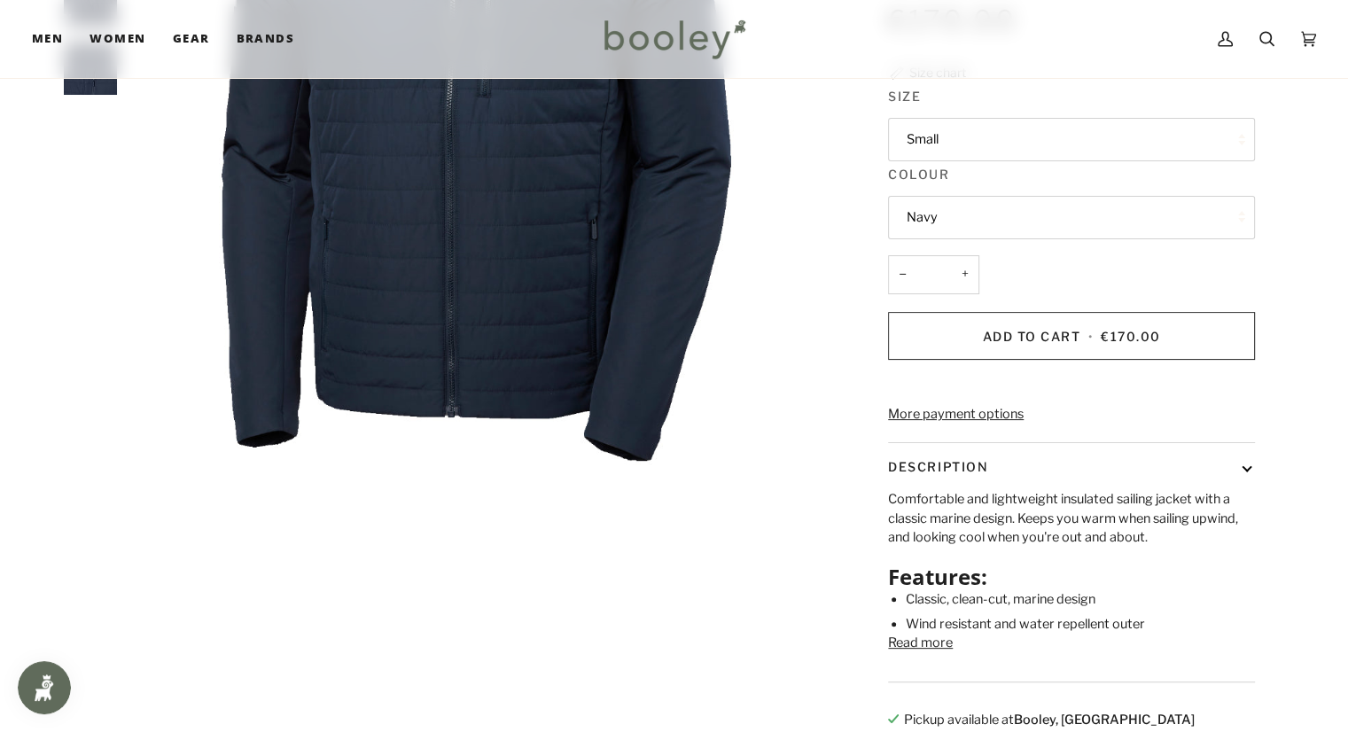
scroll to position [532, 0]
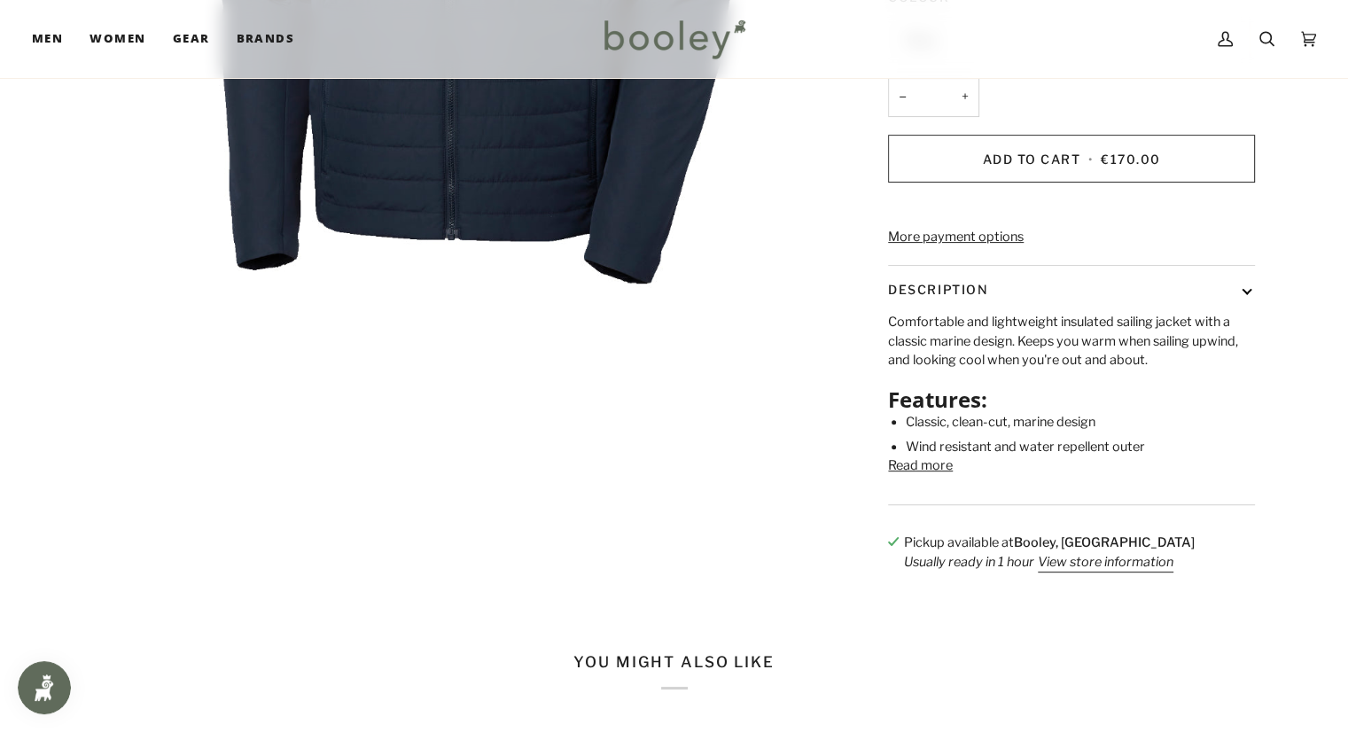
click at [945, 476] on button "Read more" at bounding box center [920, 467] width 65 height 20
